Goal: Communication & Community: Ask a question

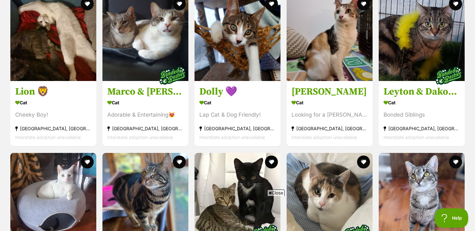
scroll to position [903, 0]
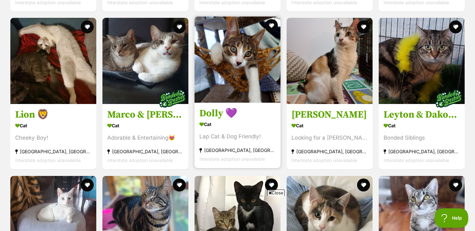
click at [218, 89] on img at bounding box center [238, 59] width 86 height 86
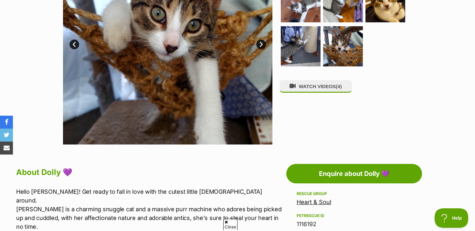
scroll to position [264, 0]
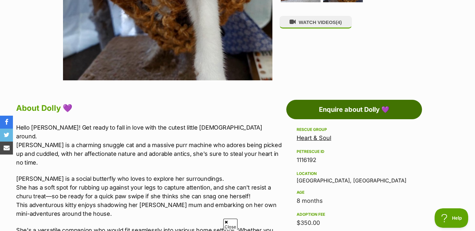
click at [360, 109] on link "Enquire about Dolly 💜" at bounding box center [354, 109] width 136 height 19
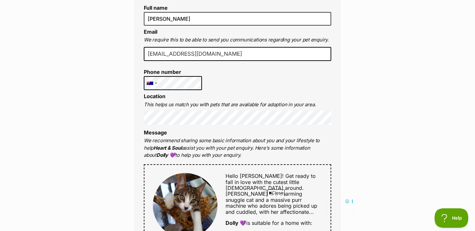
click at [263, 80] on div "Full name Justin Barr Email We require this to be able to send you communicatio…" at bounding box center [237, 206] width 207 height 429
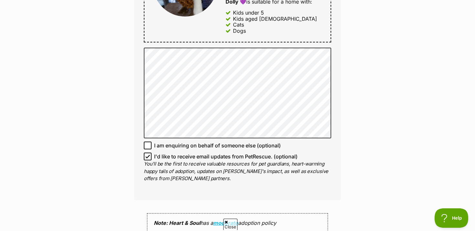
click at [158, 152] on span "I'd like to receive email updates from PetRescue. (optional)" at bounding box center [226, 156] width 144 height 8
click at [152, 152] on input "I'd like to receive email updates from PetRescue. (optional)" at bounding box center [148, 156] width 8 height 8
checkbox input "false"
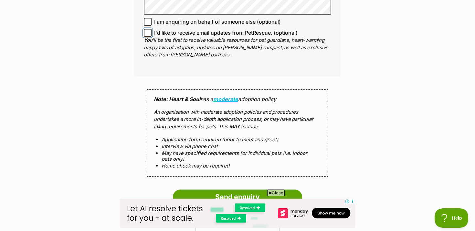
scroll to position [569, 0]
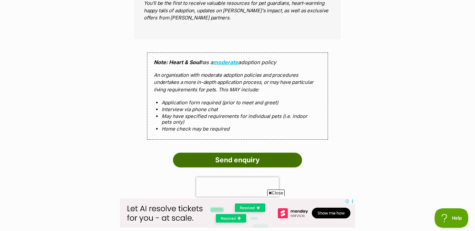
click at [242, 152] on input "Send enquiry" at bounding box center [237, 159] width 129 height 15
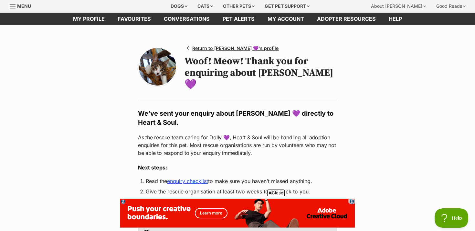
scroll to position [69, 0]
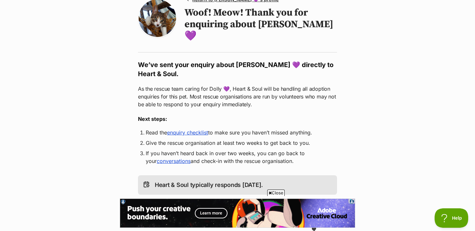
click at [194, 129] on link "enquiry checklist" at bounding box center [187, 132] width 41 height 6
